Goal: Task Accomplishment & Management: Complete application form

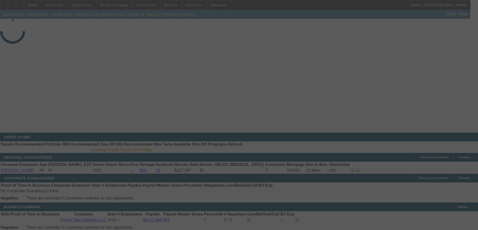
select select "3"
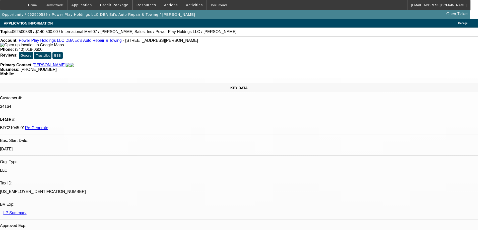
select select "0"
select select "2"
select select "0.1"
select select "1"
select select "2"
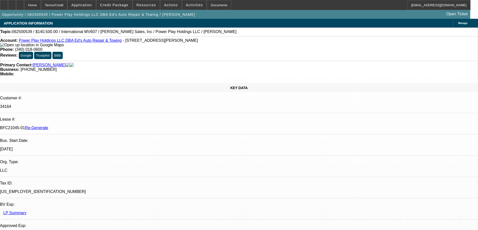
select select "4"
click at [4, 3] on icon at bounding box center [4, 3] width 0 height 0
click at [209, 5] on div "Documents" at bounding box center [219, 5] width 25 height 10
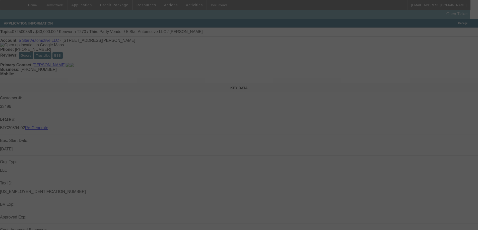
select select "3"
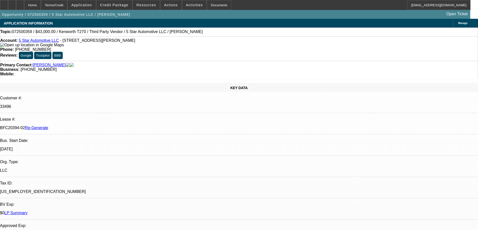
select select "0"
select select "6"
click at [8, 7] on div at bounding box center [4, 5] width 8 height 10
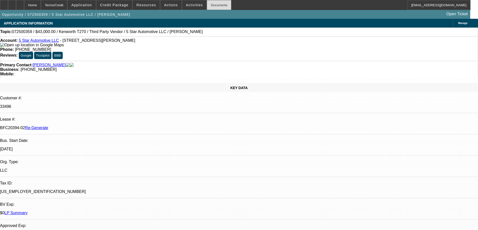
click at [207, 6] on div "Documents" at bounding box center [219, 5] width 25 height 10
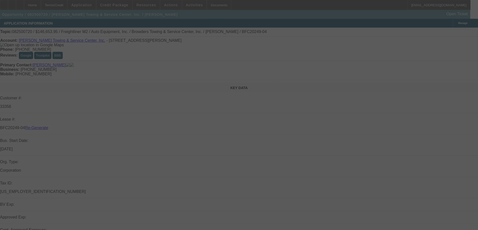
select select "4"
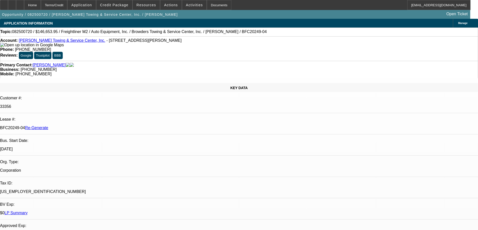
select select "0"
select select "2"
select select "0"
select select "6"
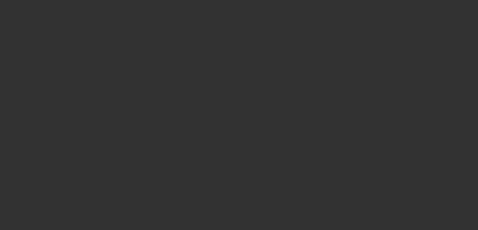
select select "3"
select select "0"
select select "6"
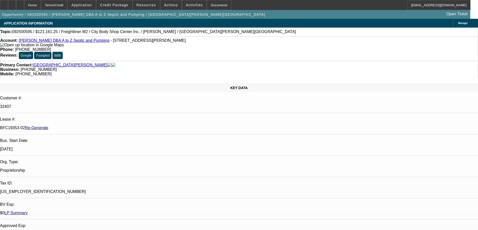
click at [119, 4] on span "Credit Package" at bounding box center [114, 5] width 28 height 4
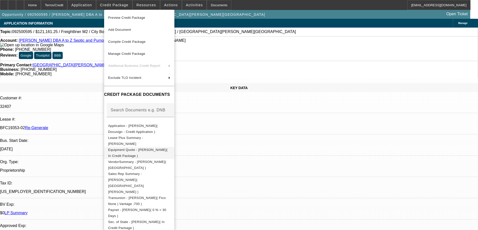
click at [119, 149] on span "Equipment Quote - Glen Henderson( In Credit Package )" at bounding box center [137, 153] width 59 height 10
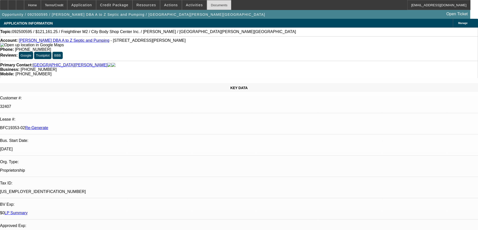
click at [208, 5] on div "Documents" at bounding box center [219, 5] width 25 height 10
click at [210, 5] on div "Documents" at bounding box center [219, 5] width 25 height 10
click at [186, 3] on span "Activities" at bounding box center [194, 5] width 17 height 4
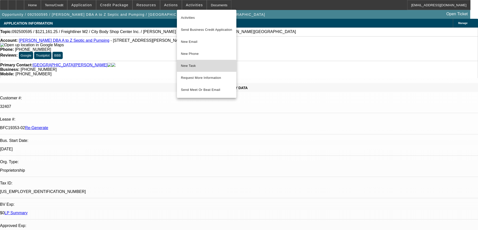
click at [192, 66] on span "New Task" at bounding box center [206, 66] width 51 height 6
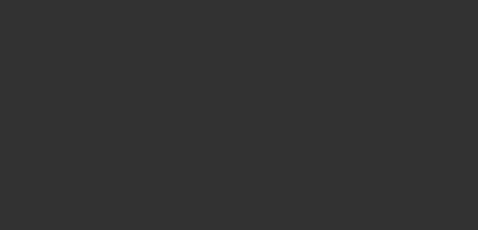
select select "3"
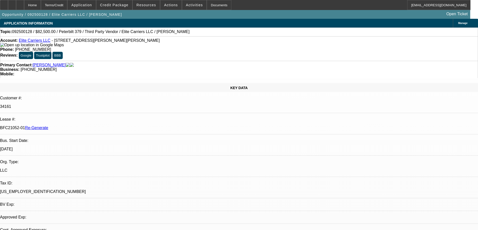
select select "0"
select select "2"
select select "0.1"
select select "4"
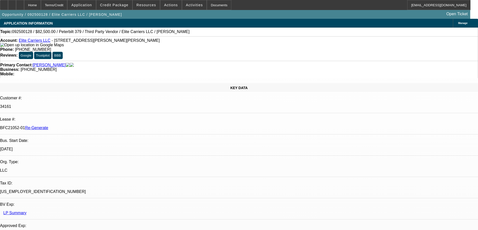
click at [5, 5] on div at bounding box center [4, 5] width 8 height 10
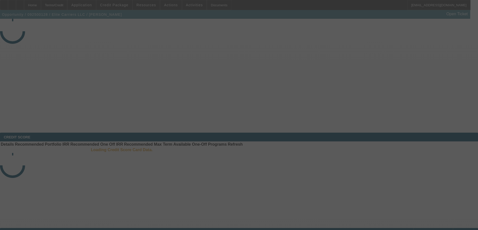
select select "3"
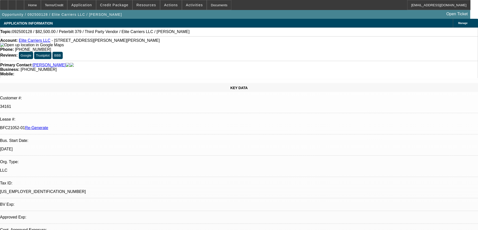
select select "0"
select select "2"
select select "0.1"
select select "4"
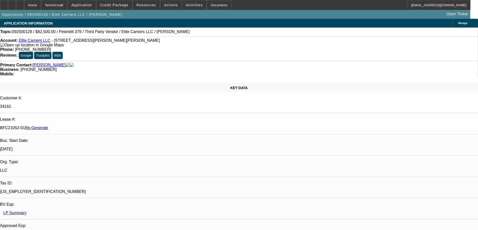
scroll to position [75, 0]
click at [196, 6] on span at bounding box center [194, 5] width 25 height 12
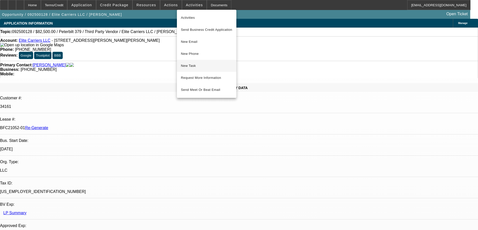
click at [191, 64] on span "New Task" at bounding box center [206, 66] width 51 height 6
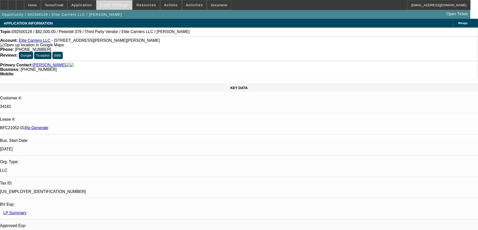
click at [121, 7] on span at bounding box center [114, 5] width 36 height 12
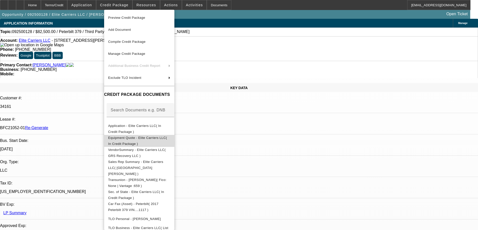
click at [127, 136] on span "Equipment Quote - Elite Carriers LLC( In Credit Package )" at bounding box center [139, 141] width 62 height 12
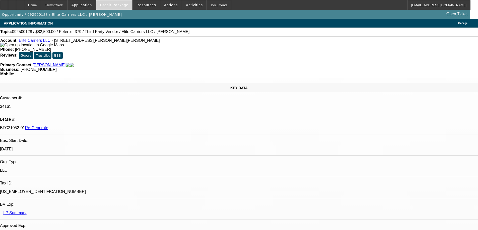
click at [105, 5] on span at bounding box center [114, 5] width 36 height 12
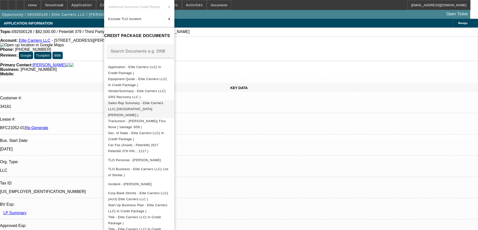
scroll to position [92, 0]
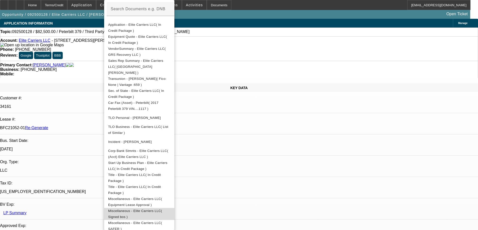
click at [158, 208] on button "Miscellaneous - Elite Carriers LLC( Signed bos )" at bounding box center [139, 214] width 70 height 12
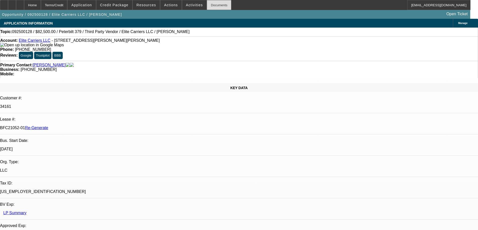
click at [207, 4] on div "Documents" at bounding box center [219, 5] width 25 height 10
click at [24, 8] on div at bounding box center [20, 5] width 8 height 10
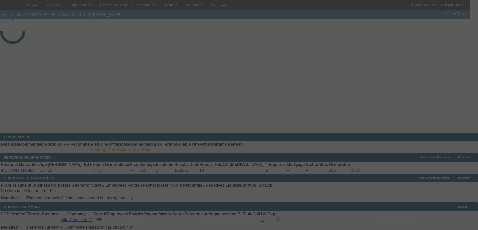
select select "3"
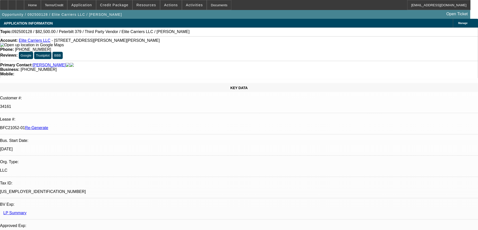
select select "0"
select select "2"
select select "0.1"
select select "4"
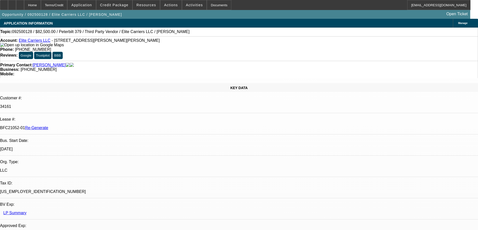
click at [120, 5] on span "Credit Package" at bounding box center [114, 5] width 28 height 4
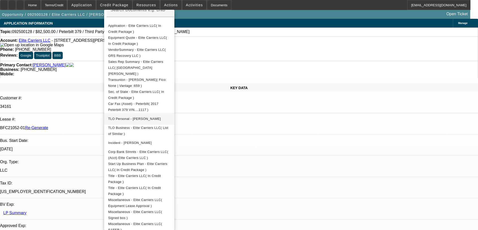
scroll to position [101, 0]
click at [145, 173] on span "Title - Elite Carriers LLC( In Credit Package )" at bounding box center [134, 178] width 53 height 10
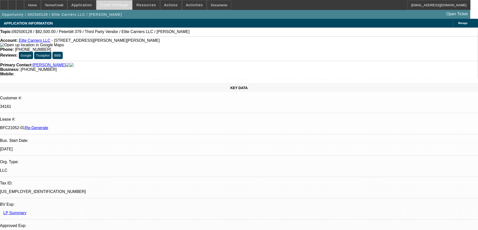
click at [128, 4] on span "Credit Package" at bounding box center [114, 5] width 28 height 4
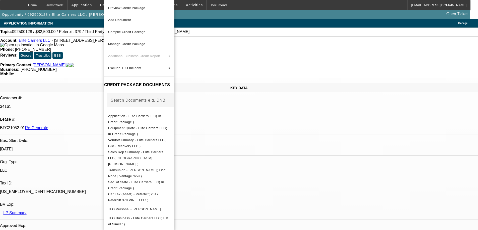
scroll to position [92, 0]
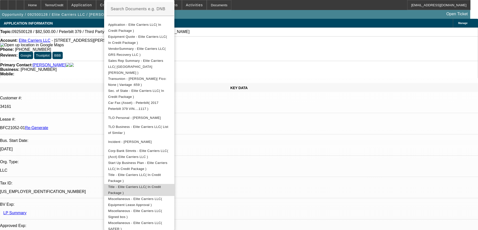
click at [121, 185] on span "Title - Elite Carriers LLC( In Credit Package )" at bounding box center [134, 190] width 53 height 10
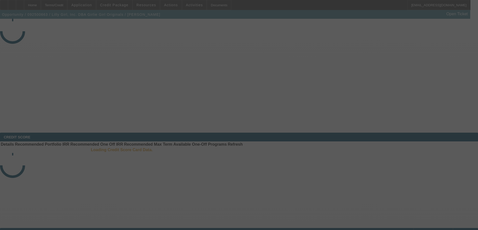
select select "3"
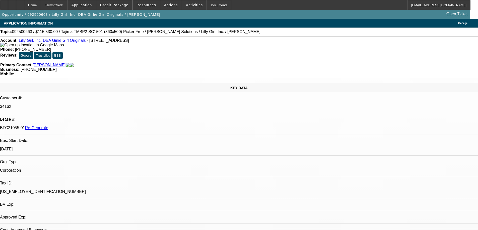
select select "0"
select select "2"
select select "0"
select select "6"
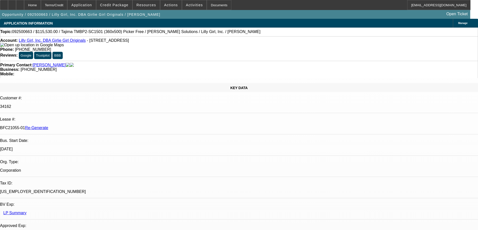
click at [151, 6] on span "Resources" at bounding box center [146, 5] width 20 height 4
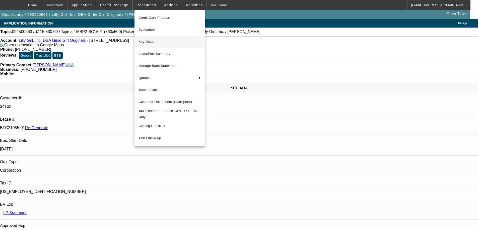
click at [138, 39] on span "Key Dates" at bounding box center [169, 42] width 62 height 6
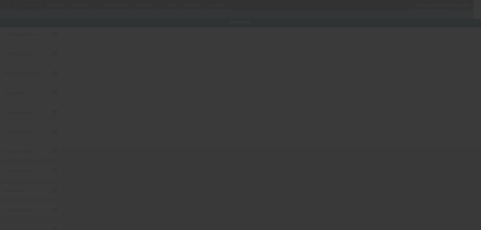
type input "9/30/2025"
type input "10/6/2025"
type input "10/8/2025"
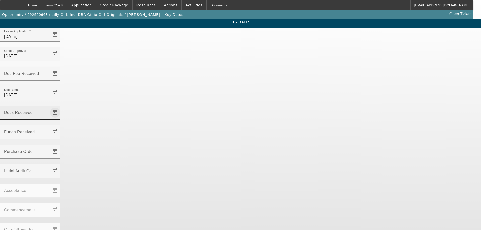
click at [61, 107] on span "Open calendar" at bounding box center [55, 113] width 12 height 12
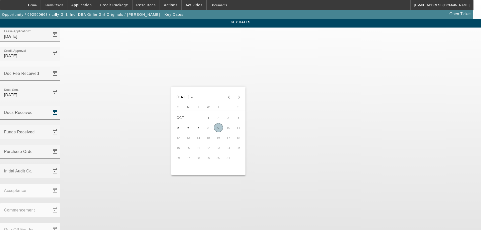
click at [219, 129] on span "9" at bounding box center [218, 127] width 9 height 9
type input "10/9/2025"
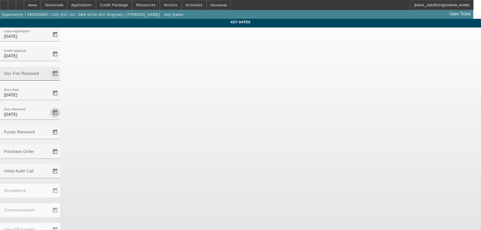
click at [61, 68] on span "Open calendar" at bounding box center [55, 74] width 12 height 12
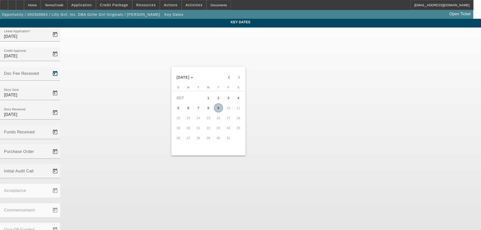
click at [219, 110] on span "9" at bounding box center [218, 108] width 9 height 9
type input "10/9/2025"
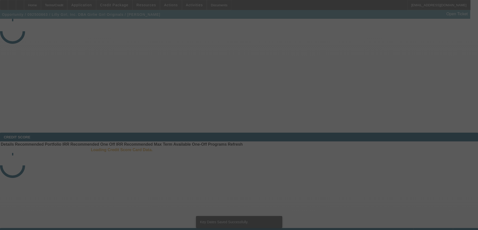
select select "3"
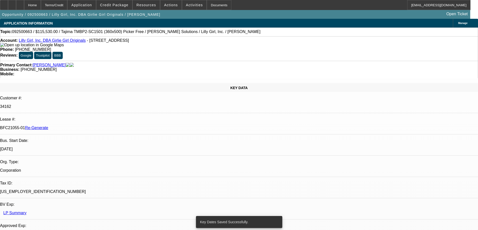
select select "0"
select select "2"
select select "0"
select select "6"
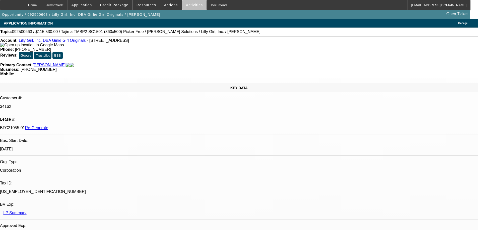
click at [190, 6] on span "Activities" at bounding box center [194, 5] width 17 height 4
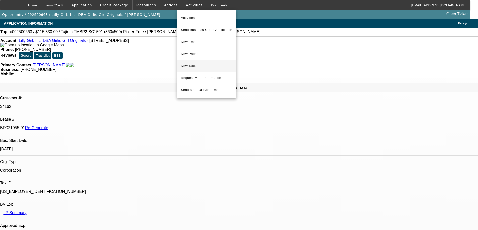
click at [193, 64] on span "New Task" at bounding box center [206, 66] width 51 height 6
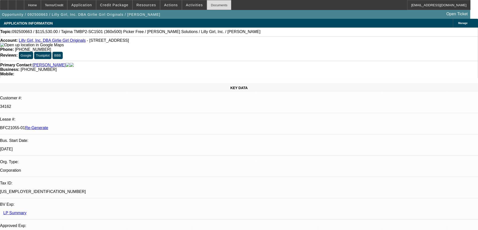
click at [208, 5] on div "Documents" at bounding box center [219, 5] width 25 height 10
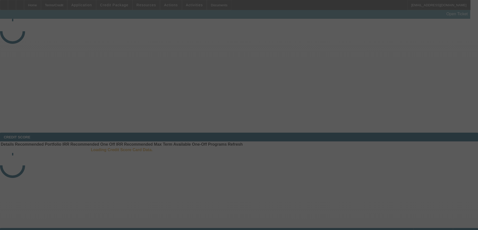
select select "3"
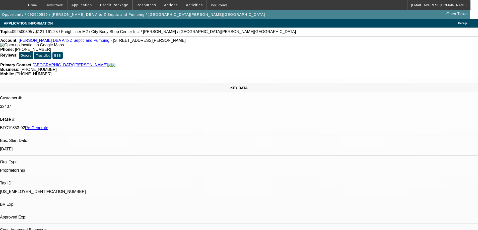
select select "0"
select select "6"
click at [216, 7] on div "Documents" at bounding box center [219, 5] width 25 height 10
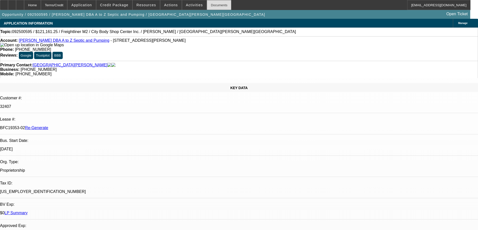
click at [207, 8] on div "Documents" at bounding box center [219, 5] width 25 height 10
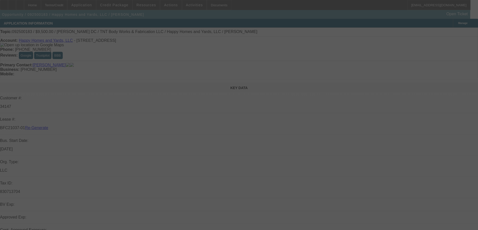
select select "3"
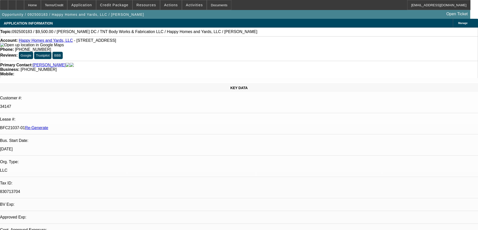
select select "0"
select select "6"
click at [125, 9] on span at bounding box center [114, 5] width 36 height 12
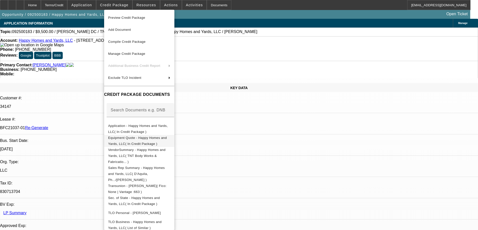
click at [129, 142] on span "Equipment Quote - Happy Homes and Yards, LLC( In Credit Package )" at bounding box center [139, 141] width 62 height 12
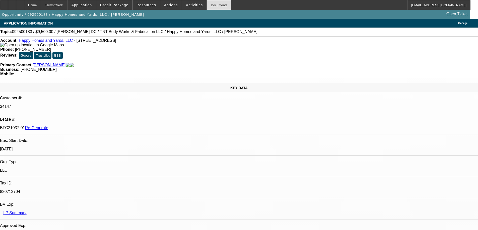
click at [215, 3] on div "Documents" at bounding box center [219, 5] width 25 height 10
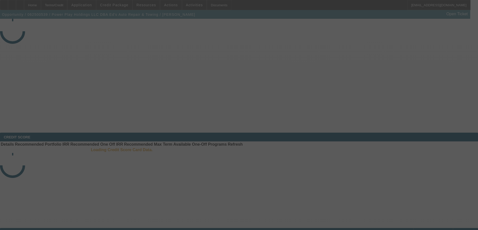
select select "3"
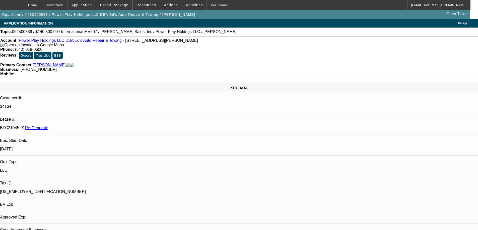
select select "0"
select select "2"
select select "0.1"
select select "4"
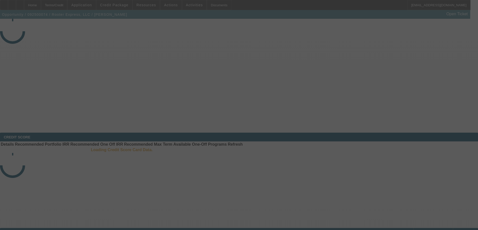
select select "4"
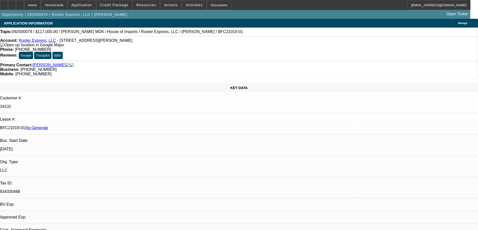
select select "0"
select select "2"
select select "0"
select select "6"
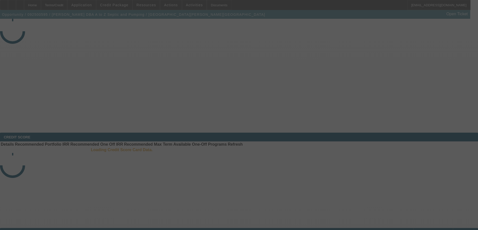
select select "3"
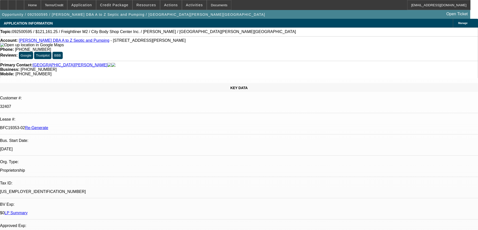
select select "0"
select select "6"
click at [152, 7] on span "Resources" at bounding box center [146, 5] width 20 height 4
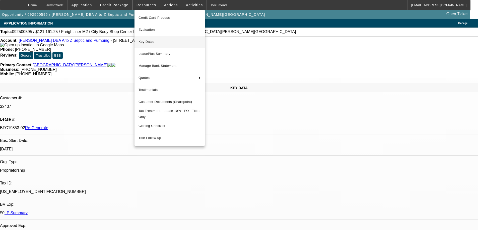
click at [147, 47] on button "Key Dates" at bounding box center [169, 42] width 70 height 12
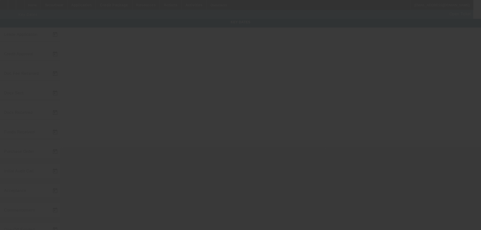
type input "9/26/2025"
type input "10/8/2025"
type input "10/6/2025"
type input "10/3/2025"
type input "10/6/2025"
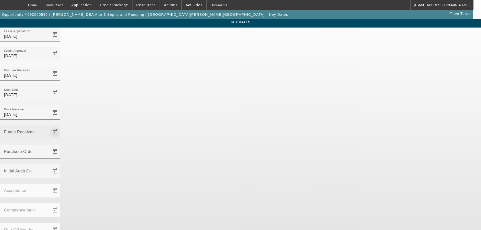
click at [61, 126] on span "Open calendar" at bounding box center [55, 132] width 12 height 12
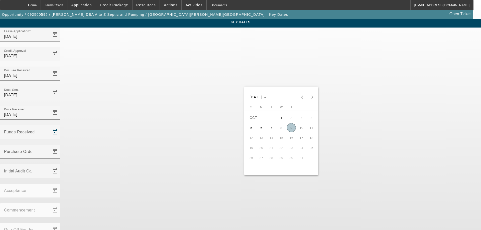
click at [290, 129] on span "9" at bounding box center [291, 127] width 9 height 9
type input "10/9/2025"
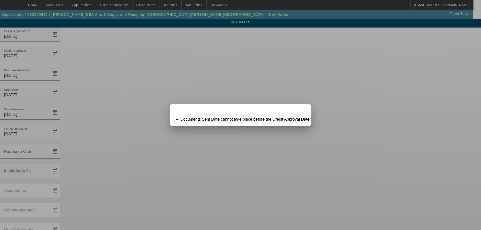
click at [300, 110] on div "Close" at bounding box center [305, 108] width 11 height 6
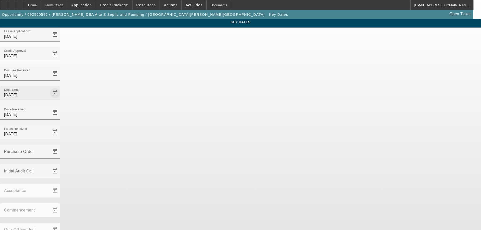
click at [61, 87] on span "Open calendar" at bounding box center [55, 93] width 12 height 12
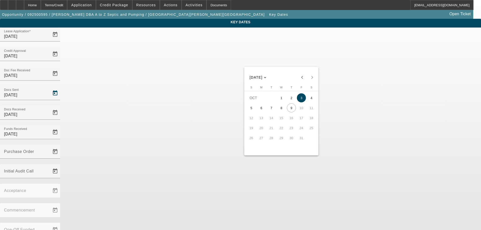
click at [283, 108] on span "8" at bounding box center [281, 108] width 9 height 9
type input "10/8/2025"
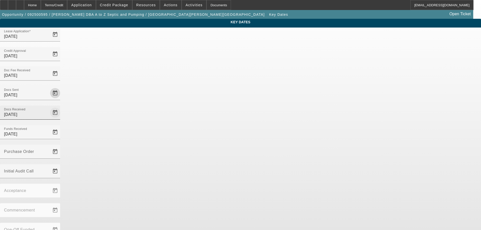
click at [61, 107] on span "Open calendar" at bounding box center [55, 113] width 12 height 12
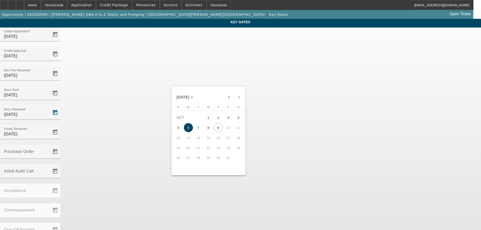
click at [212, 130] on span "8" at bounding box center [208, 127] width 9 height 9
type input "10/8/2025"
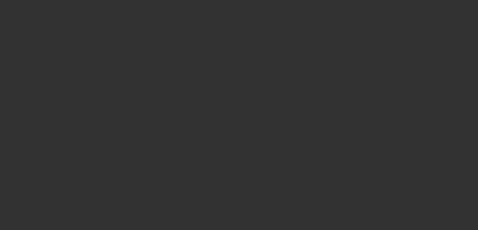
select select "3"
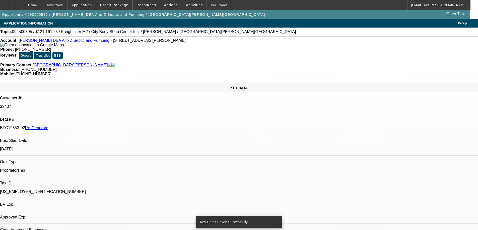
select select "0"
select select "6"
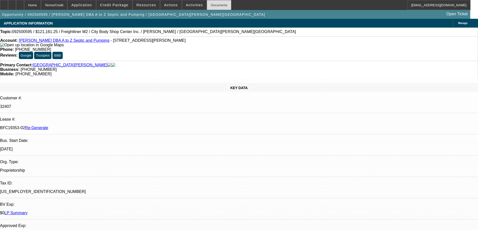
click at [209, 7] on div "Documents" at bounding box center [219, 5] width 25 height 10
drag, startPoint x: 403, startPoint y: 76, endPoint x: 411, endPoint y: 74, distance: 8.2
click at [212, 6] on div "Documents" at bounding box center [219, 5] width 25 height 10
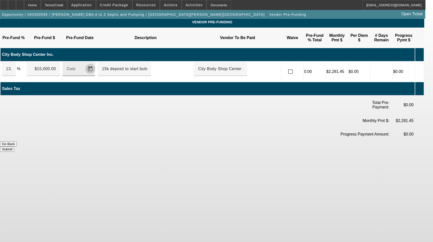
click at [95, 63] on span "Open calendar" at bounding box center [90, 69] width 12 height 12
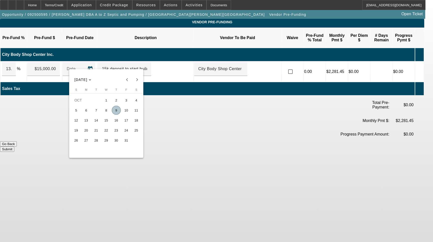
click at [118, 115] on span "9" at bounding box center [116, 110] width 9 height 9
type input "10/9/2025"
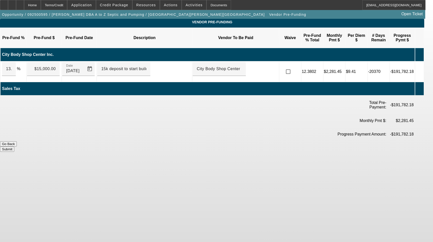
click at [14, 147] on button "Submit" at bounding box center [7, 149] width 14 height 5
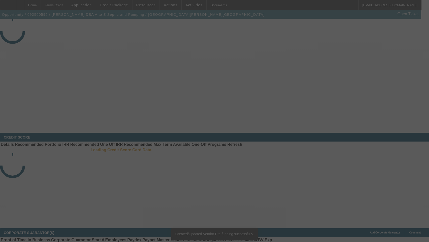
select select "3"
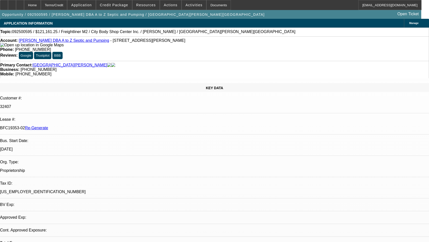
select select "0"
select select "6"
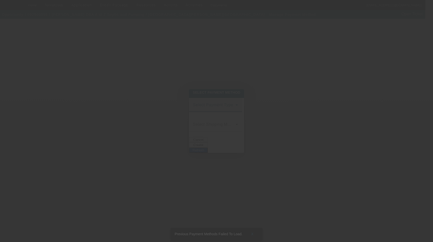
click at [214, 107] on span at bounding box center [214, 107] width 43 height 6
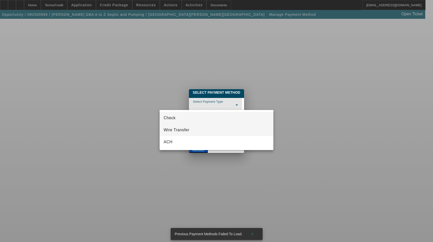
click at [209, 130] on mat-option "Wire Transfer" at bounding box center [217, 130] width 114 height 12
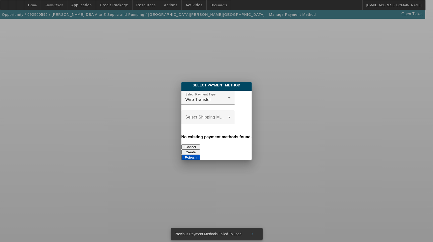
click at [200, 155] on button "Refresh" at bounding box center [191, 157] width 19 height 5
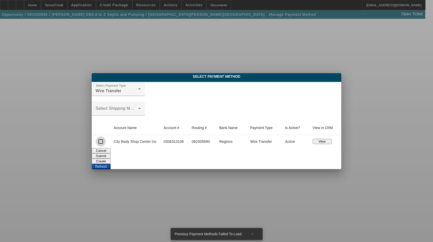
click at [103, 142] on input "checkbox" at bounding box center [101, 142] width 10 height 10
checkbox input "true"
click at [111, 154] on button "Submit" at bounding box center [101, 155] width 19 height 5
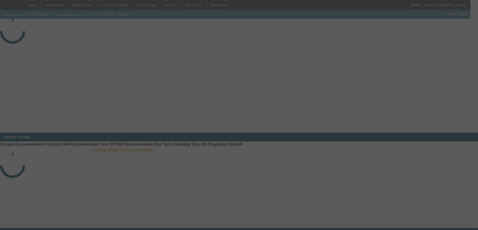
select select "3"
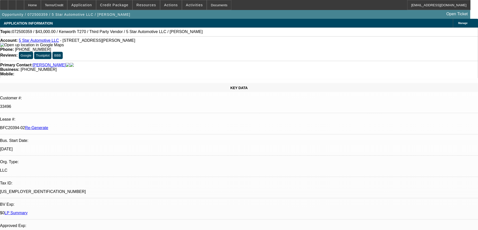
select select "0"
select select "6"
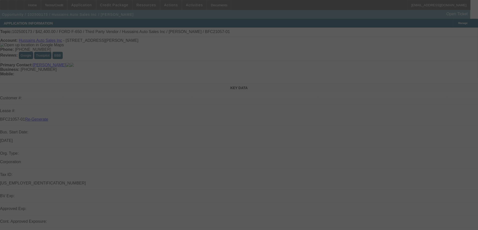
select select "3"
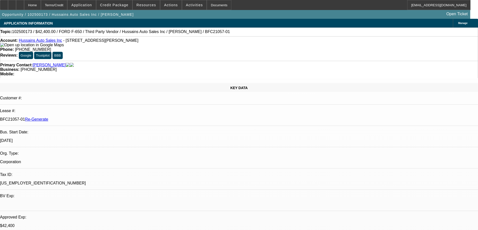
select select "0"
select select "6"
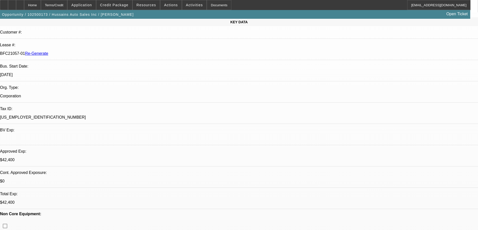
scroll to position [75, 0]
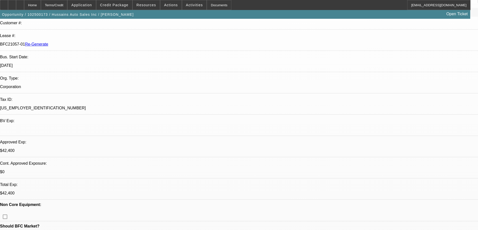
click at [216, 5] on div "Documents" at bounding box center [219, 5] width 25 height 10
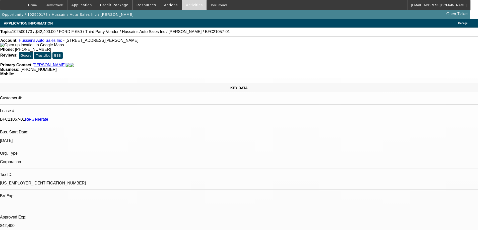
click at [186, 7] on span "Activities" at bounding box center [194, 5] width 17 height 4
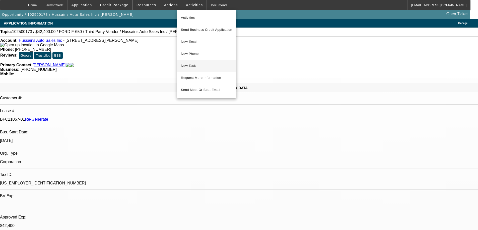
click at [185, 66] on span "New Task" at bounding box center [206, 66] width 51 height 6
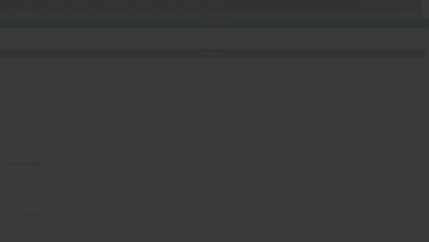
type input "Hussains Auto Sales Inc"
type input "[STREET_ADDRESS][PERSON_NAME]"
type input "19082"
type input "Upper [PERSON_NAME]"
type input "[PHONE_NUMBER]"
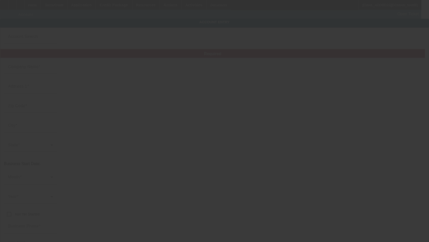
type input "[EMAIL_ADDRESS][DOMAIN_NAME]"
type input "[US_EMPLOYER_IDENTIFICATION_NUMBER]"
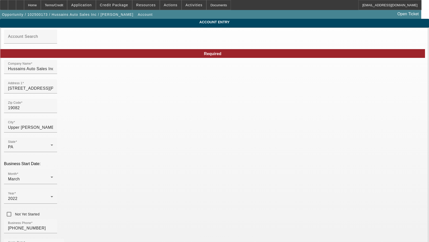
type input "[DATE]"
click at [53, 90] on input "[STREET_ADDRESS][PERSON_NAME]" at bounding box center [30, 88] width 45 height 6
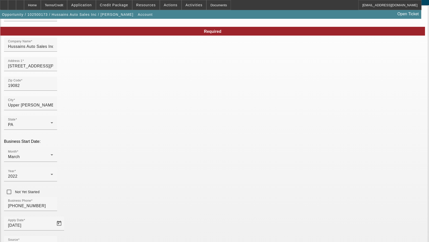
scroll to position [53, 0]
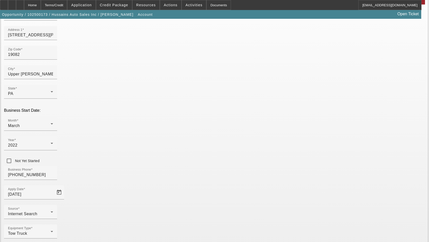
type input "[US_STATE]"
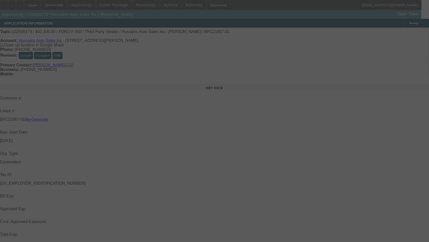
select select "3"
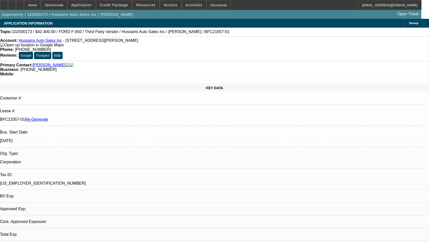
select select "0"
select select "6"
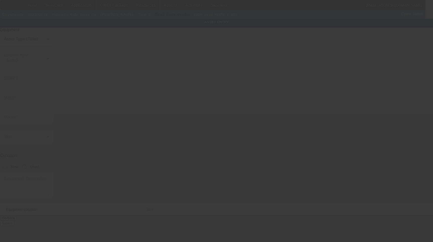
type input "[US_VEHICLE_IDENTIFICATION_NUMBER]"
type input "Ford"
type input "F-650"
radio input "true"
type textarea "Make: Ford ; Model: F650"
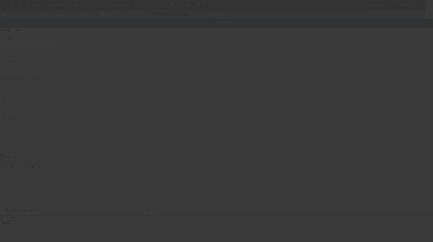
type input "[STREET_ADDRESS][PERSON_NAME]"
type input "Upper [PERSON_NAME]"
type input "19082"
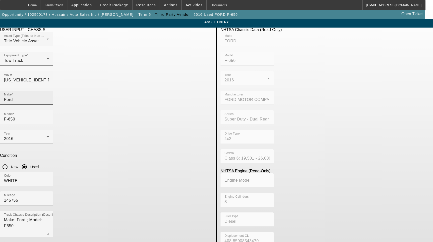
click at [49, 97] on input "Ford" at bounding box center [26, 100] width 45 height 6
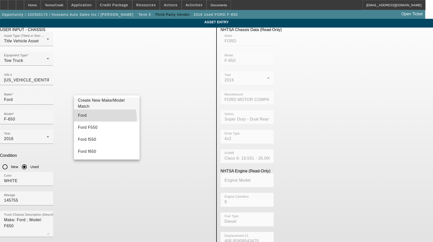
click at [86, 120] on mat-option "Ford" at bounding box center [107, 116] width 66 height 12
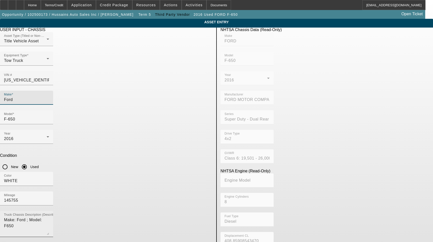
click at [49, 217] on textarea "Make: Ford ; Model: F650" at bounding box center [26, 226] width 45 height 18
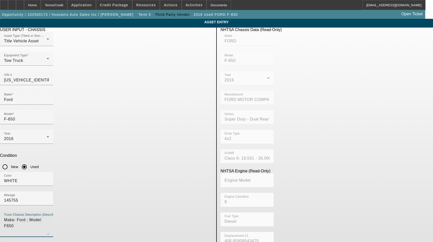
click at [49, 217] on textarea "Make: Ford ; Model: F650" at bounding box center [26, 226] width 45 height 18
type textarea "with:"
click at [9, 240] on span "button" at bounding box center [4, 245] width 10 height 10
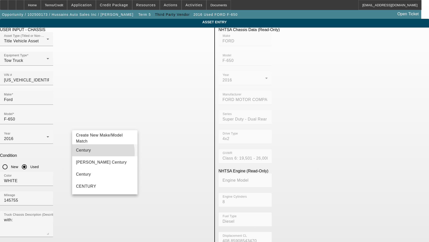
click at [90, 153] on mat-option "Century" at bounding box center [105, 150] width 66 height 12
type input "Century"
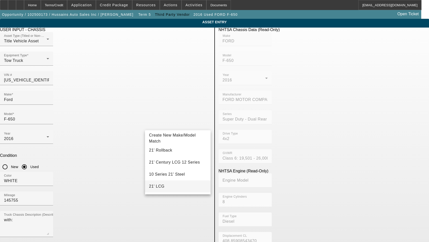
scroll to position [25, 0]
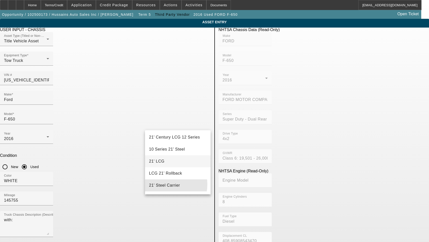
click at [164, 185] on span "21' Steel Carrier" at bounding box center [164, 185] width 31 height 4
type input "21' Steel Carrier"
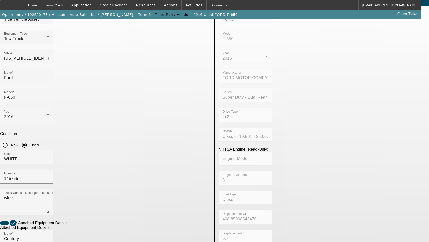
scroll to position [50, 0]
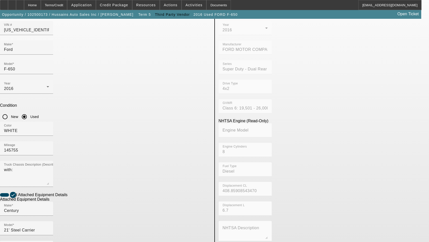
radio input "true"
checkbox input "true"
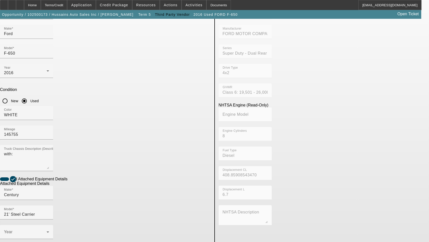
scroll to position [81, 0]
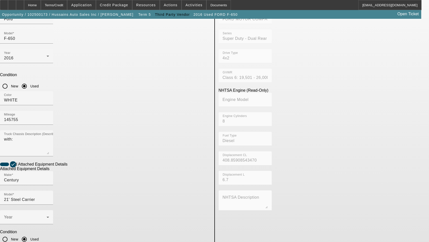
type textarea "Includes all options, attachments and accessories"
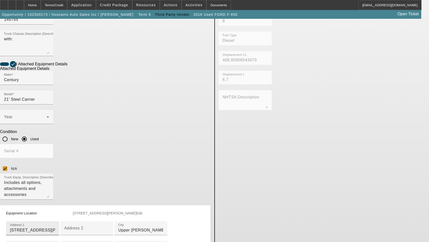
click at [55, 227] on input "9242 West Chester Pike" at bounding box center [32, 230] width 45 height 6
paste input
type input "9242 W Chester Pike"
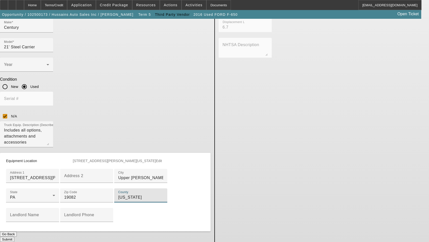
type input "Delaware"
click at [14, 237] on button "Submit" at bounding box center [7, 239] width 14 height 5
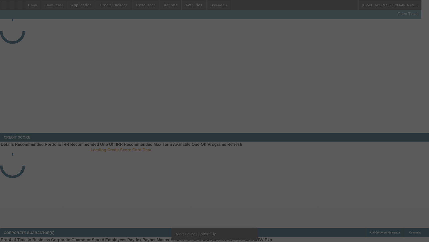
select select "3"
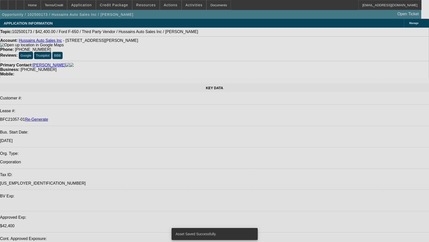
select select "0"
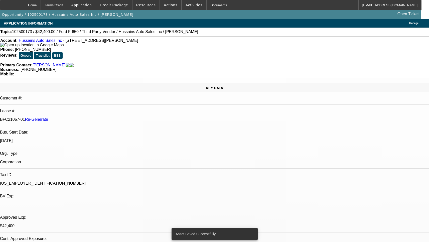
select select "0"
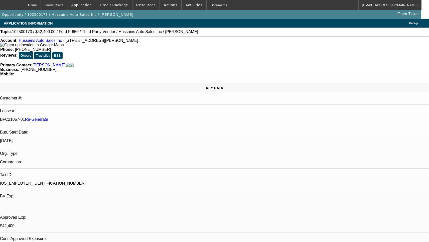
select select "1"
select select "6"
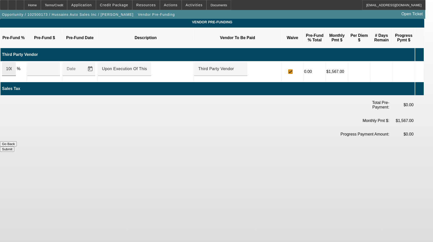
click at [12, 66] on input "100" at bounding box center [9, 69] width 6 height 6
type input "$40,000.00"
click at [14, 147] on button "Submit" at bounding box center [7, 149] width 14 height 5
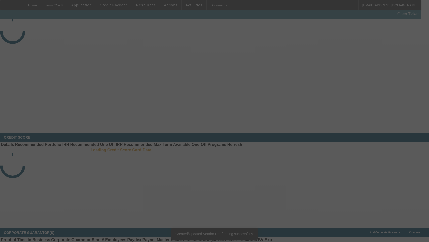
select select "3"
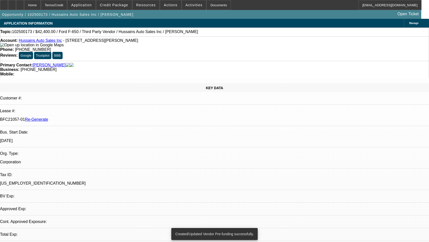
select select "0"
select select "1"
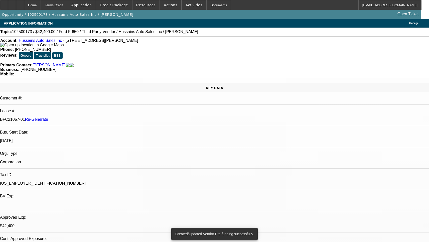
select select "6"
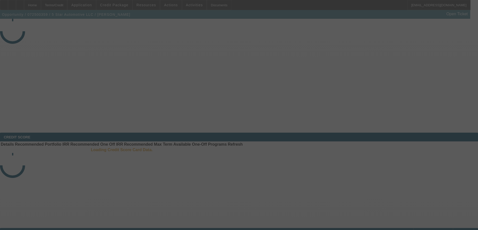
select select "3"
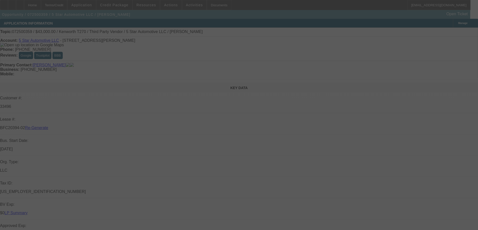
select select "0"
select select "6"
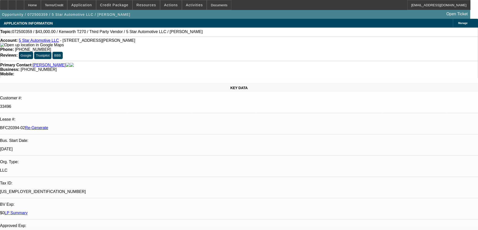
scroll to position [50, 0]
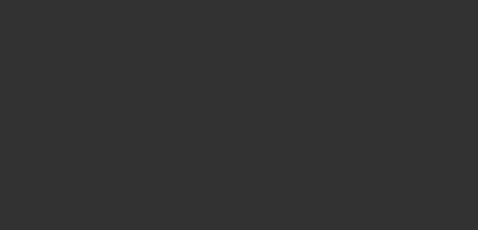
select select "3"
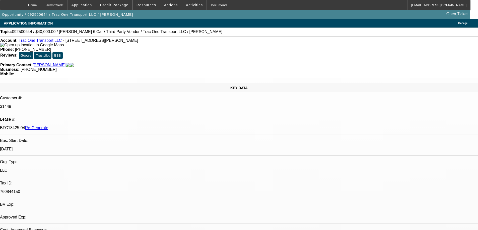
select select "0"
select select "3"
select select "0"
select select "6"
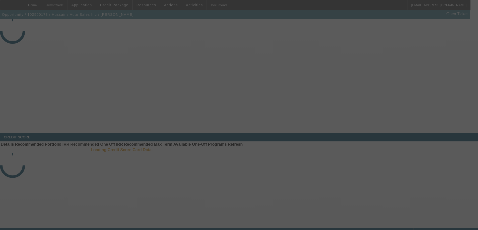
select select "3"
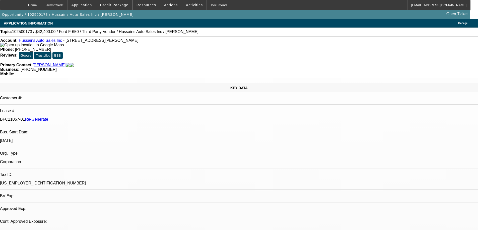
select select "0"
select select "6"
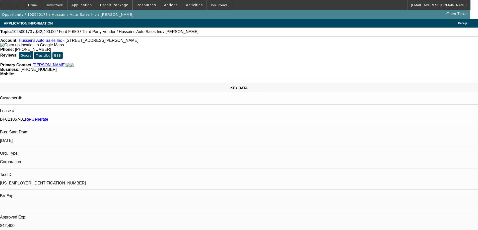
click at [113, 5] on span "Credit Package" at bounding box center [114, 5] width 28 height 4
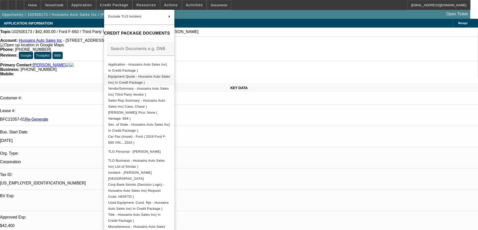
scroll to position [75, 0]
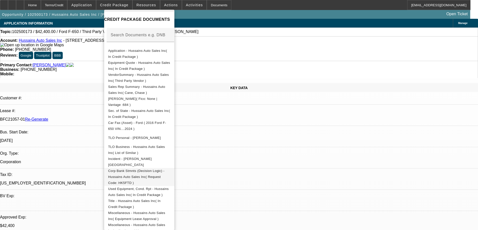
click at [129, 168] on span "Corp Bank Stmnts (Decision Logic) - Hussains Auto Sales Inc( Request Code: HK5F…" at bounding box center [139, 177] width 62 height 18
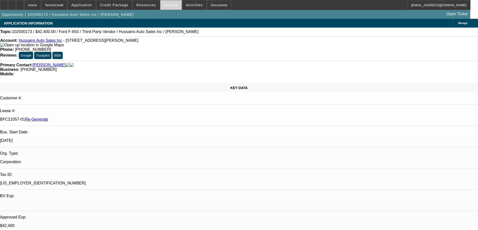
click at [164, 7] on span "Actions" at bounding box center [171, 5] width 14 height 4
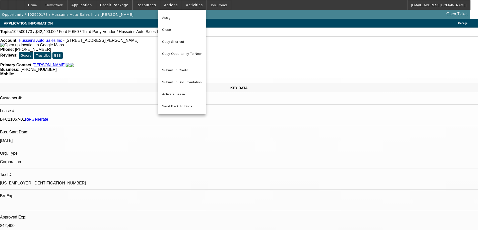
click at [149, 8] on div at bounding box center [239, 115] width 478 height 230
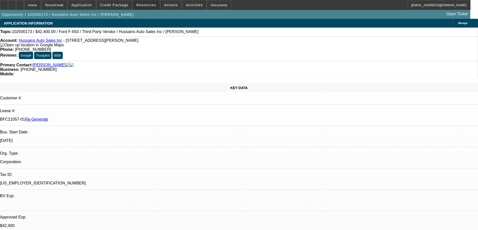
click at [149, 8] on span at bounding box center [146, 5] width 27 height 12
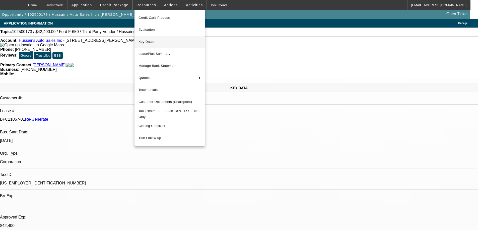
click at [151, 45] on button "Key Dates" at bounding box center [169, 42] width 70 height 12
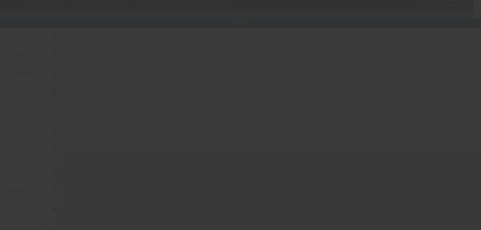
type input "10/7/2025"
type input "10/8/2025"
type input "10/9/2025"
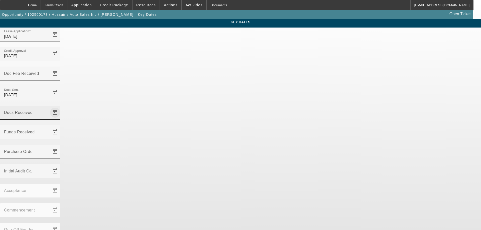
click at [61, 107] on span "Open calendar" at bounding box center [55, 113] width 12 height 12
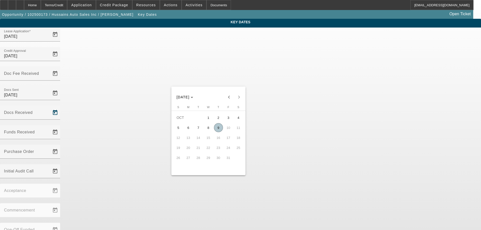
click at [219, 130] on span "9" at bounding box center [218, 127] width 9 height 9
type input "10/9/2025"
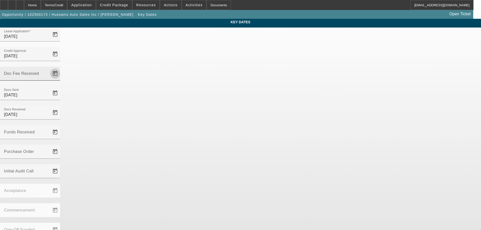
click at [61, 68] on span "Open calendar" at bounding box center [55, 74] width 12 height 12
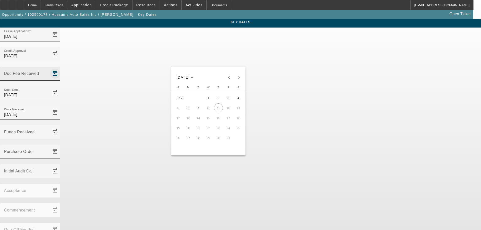
click at [231, 58] on div at bounding box center [240, 115] width 481 height 230
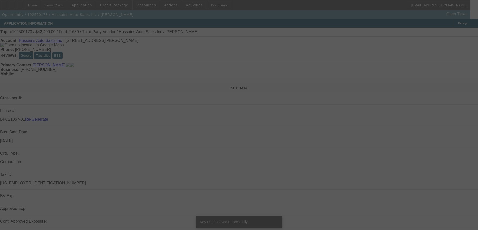
select select "3"
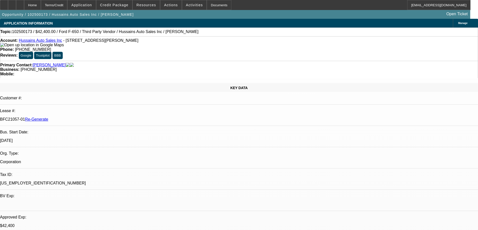
select select "0"
select select "6"
click at [189, 5] on span "Activities" at bounding box center [194, 5] width 17 height 4
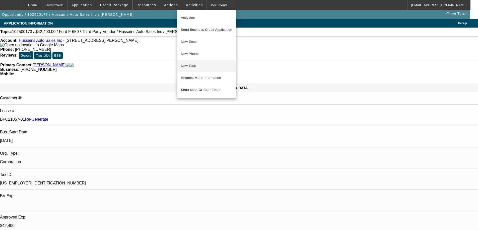
click at [194, 63] on span "New Task" at bounding box center [206, 66] width 51 height 6
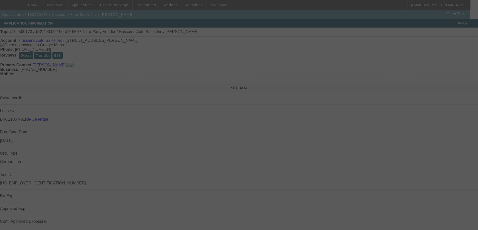
select select "3"
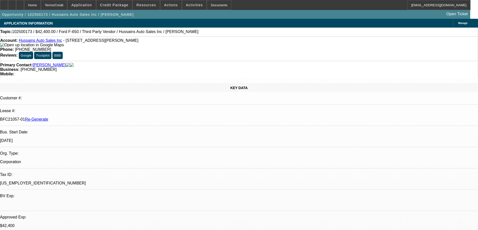
select select "0"
select select "6"
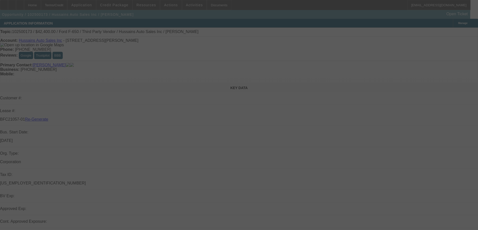
select select "3"
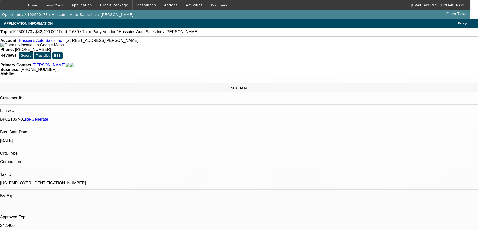
select select "0"
select select "6"
click at [114, 5] on span "Credit Package" at bounding box center [114, 5] width 28 height 4
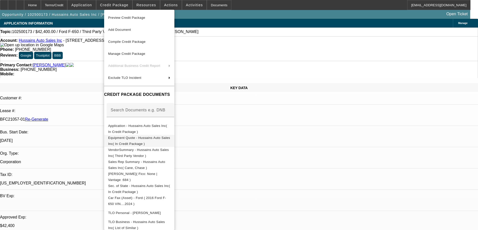
click at [121, 141] on span "Equipment Quote - Hussains Auto Sales Inc( In Credit Package )" at bounding box center [139, 141] width 62 height 12
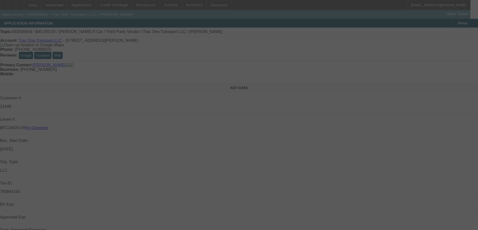
select select "3"
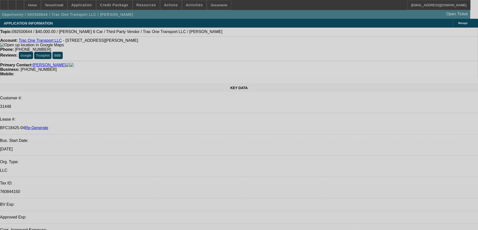
select select "0"
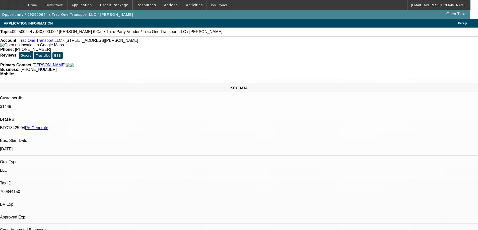
select select "0"
select select "3"
select select "0"
select select "6"
